Goal: Information Seeking & Learning: Learn about a topic

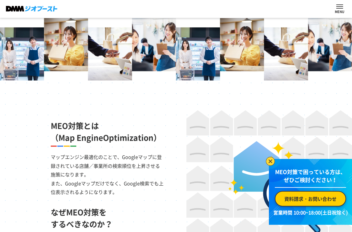
scroll to position [297, 0]
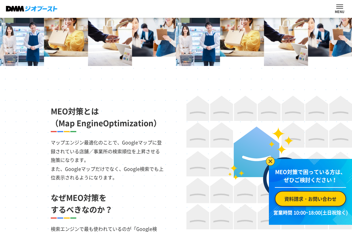
click at [271, 159] on img at bounding box center [270, 161] width 9 height 9
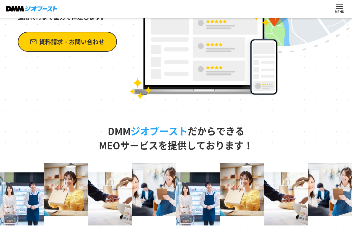
scroll to position [0, 0]
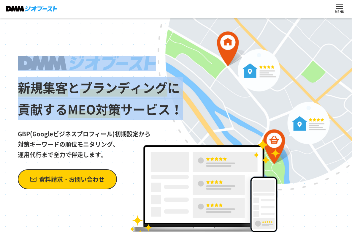
drag, startPoint x: 187, startPoint y: 110, endPoint x: 29, endPoint y: 69, distance: 162.5
click at [29, 69] on div "新規集客 と ブランディング に 貢献する MEO対策 サービス！ GBP(Googleビジネスプロフィール)初期設定から 対策キーワードの順位モニタリング、…" at bounding box center [176, 128] width 352 height 220
copy h1 "新規集客 と ブランディング に 貢献する MEO対策 サービス！"
click at [149, 102] on h1 "新規集客 と ブランディング に 貢献する MEO対策 サービス！" at bounding box center [101, 88] width 166 height 64
drag, startPoint x: 178, startPoint y: 107, endPoint x: 36, endPoint y: 69, distance: 147.3
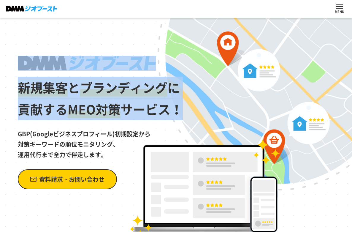
click at [36, 69] on h1 "新規集客 と ブランディング に 貢献する MEO対策 サービス！" at bounding box center [101, 88] width 166 height 64
click at [155, 107] on h1 "新規集客 と ブランディング に 貢献する MEO対策 サービス！" at bounding box center [101, 88] width 166 height 64
drag, startPoint x: 177, startPoint y: 109, endPoint x: 21, endPoint y: 68, distance: 161.5
click at [21, 68] on h1 "新規集客 と ブランディング に 貢献する MEO対策 サービス！" at bounding box center [101, 88] width 166 height 64
click at [39, 68] on img at bounding box center [87, 63] width 138 height 15
